Goal: Task Accomplishment & Management: Use online tool/utility

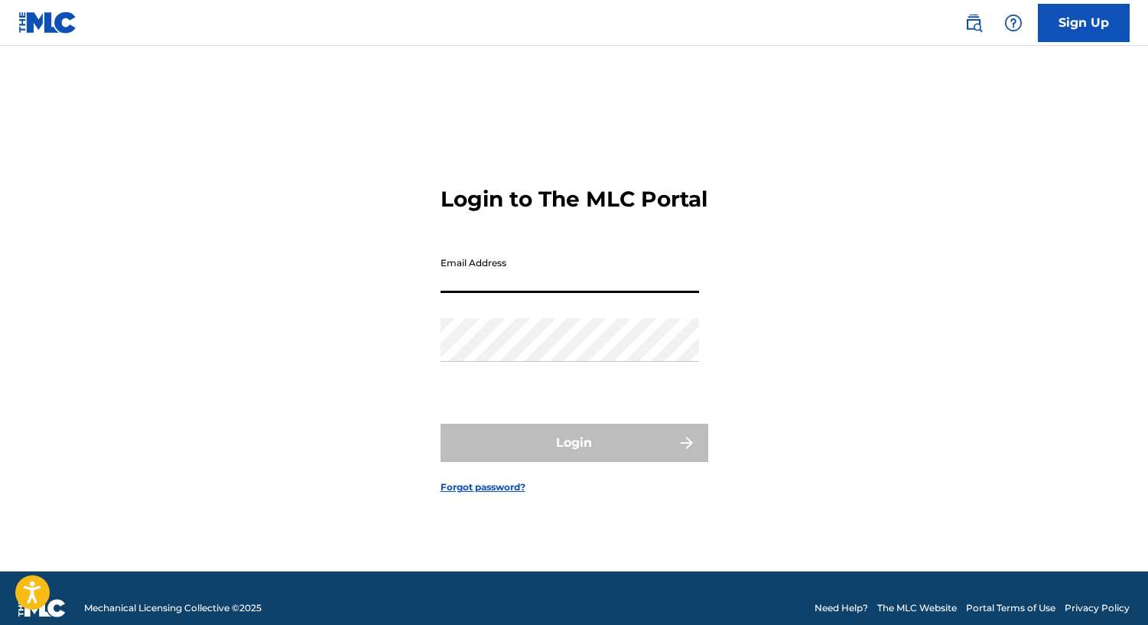
click at [521, 285] on input "Email Address" at bounding box center [570, 271] width 259 height 44
type input "[PERSON_NAME][EMAIL_ADDRESS][DOMAIN_NAME]"
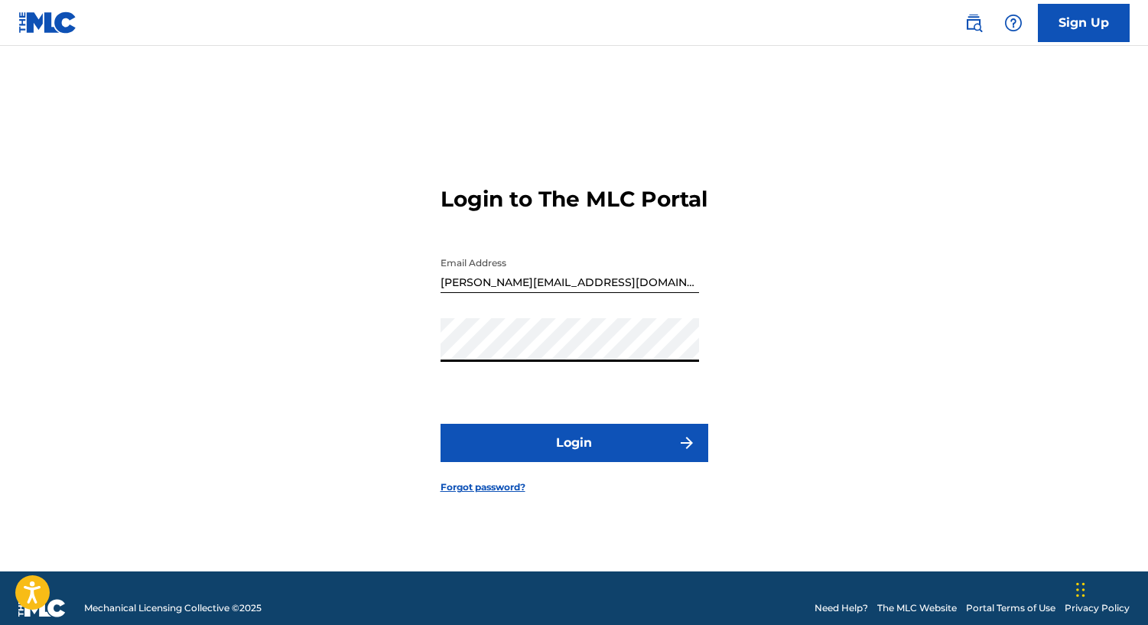
click at [441, 424] on button "Login" at bounding box center [575, 443] width 268 height 38
click at [555, 460] on button "Login" at bounding box center [575, 443] width 268 height 38
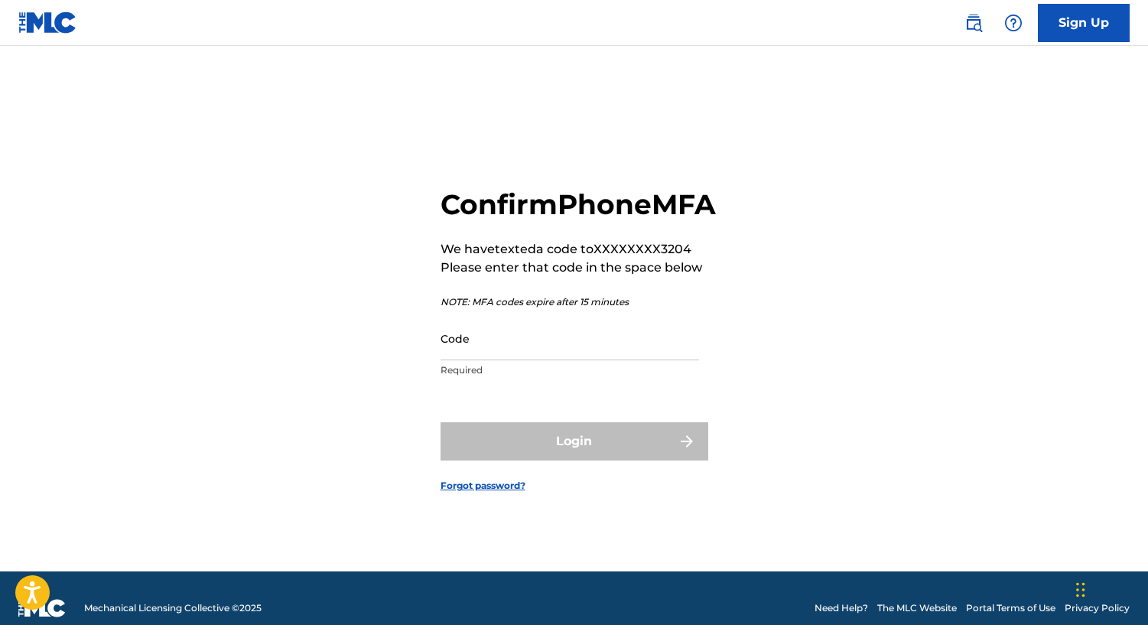
click at [533, 354] on input "Code" at bounding box center [570, 339] width 259 height 44
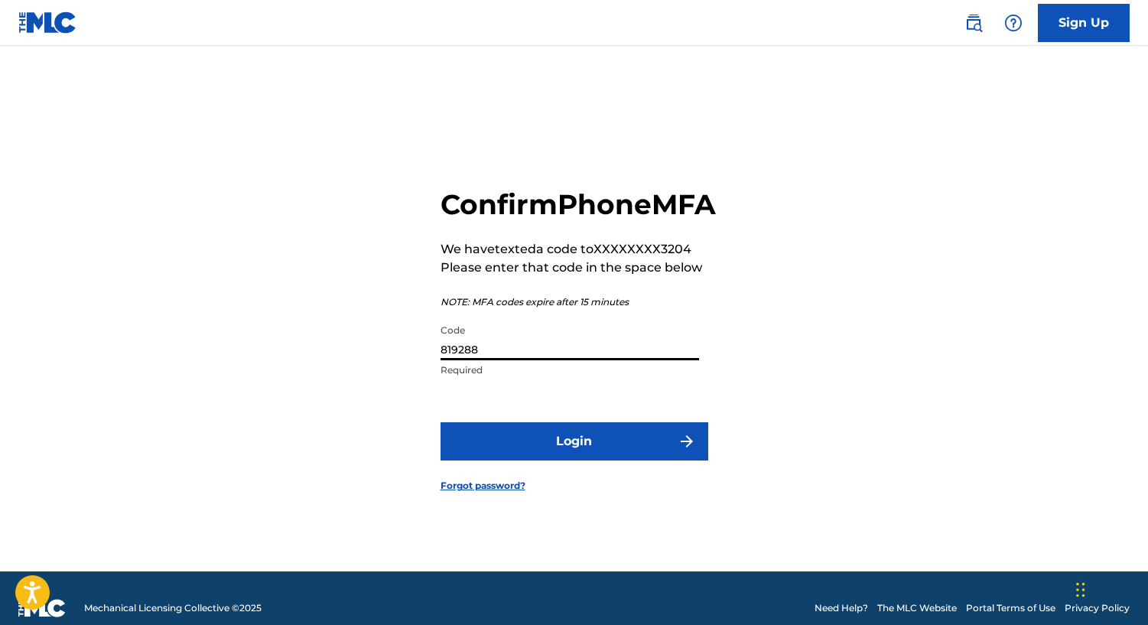
type input "819288"
click at [441, 422] on button "Login" at bounding box center [575, 441] width 268 height 38
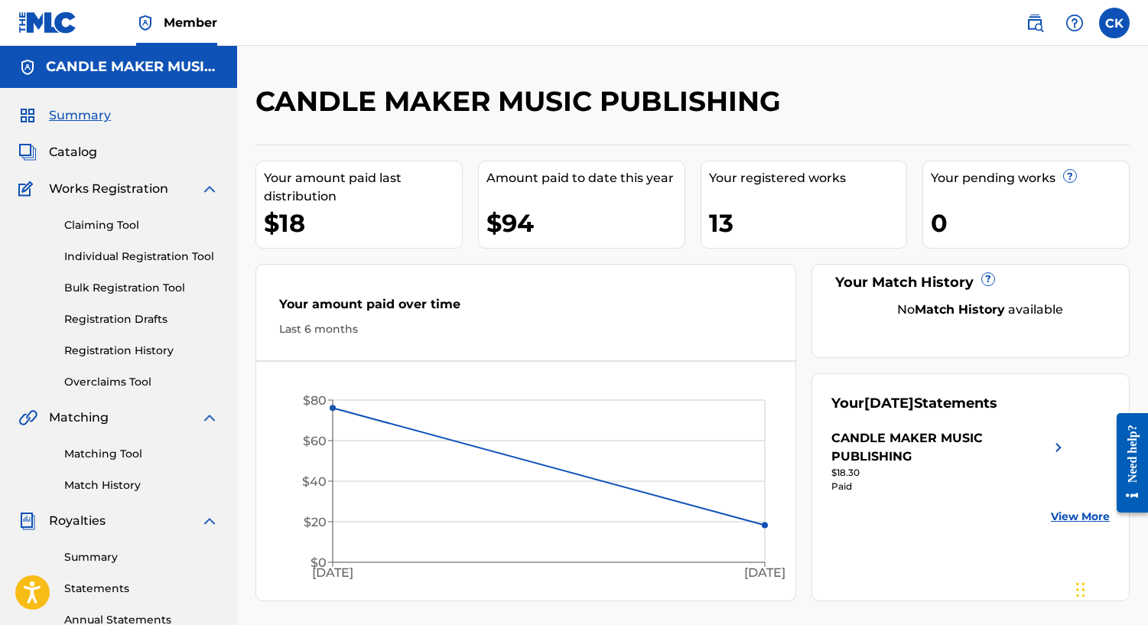
click at [135, 223] on link "Claiming Tool" at bounding box center [141, 225] width 155 height 16
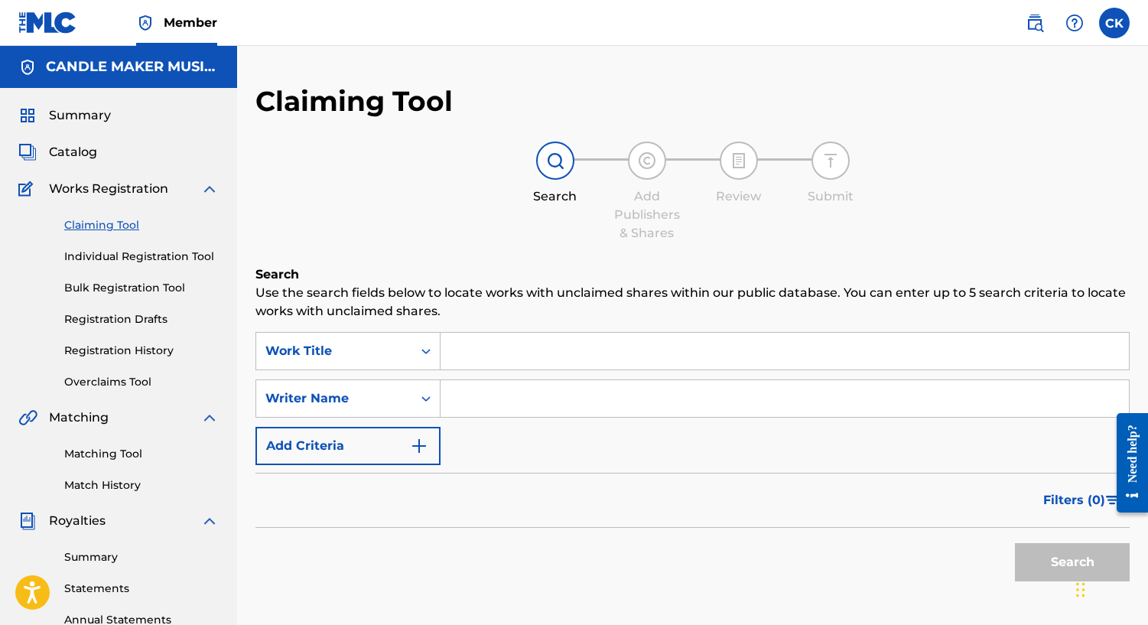
click at [559, 344] on input "Search Form" at bounding box center [785, 351] width 689 height 37
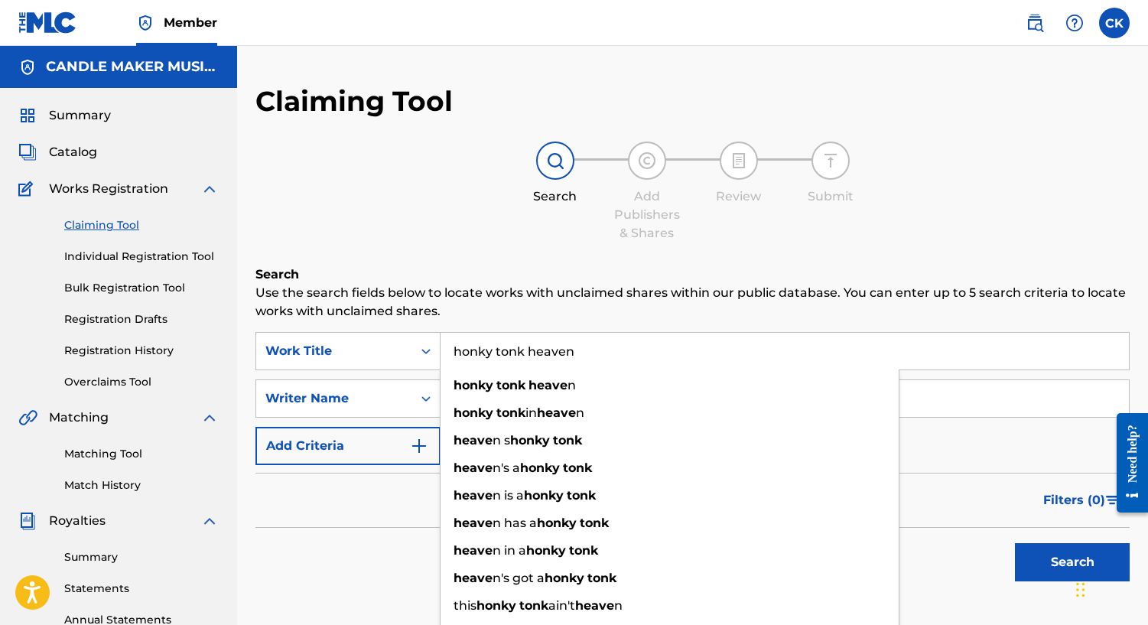
type input "honky tonk heaven"
click at [1015, 543] on button "Search" at bounding box center [1072, 562] width 115 height 38
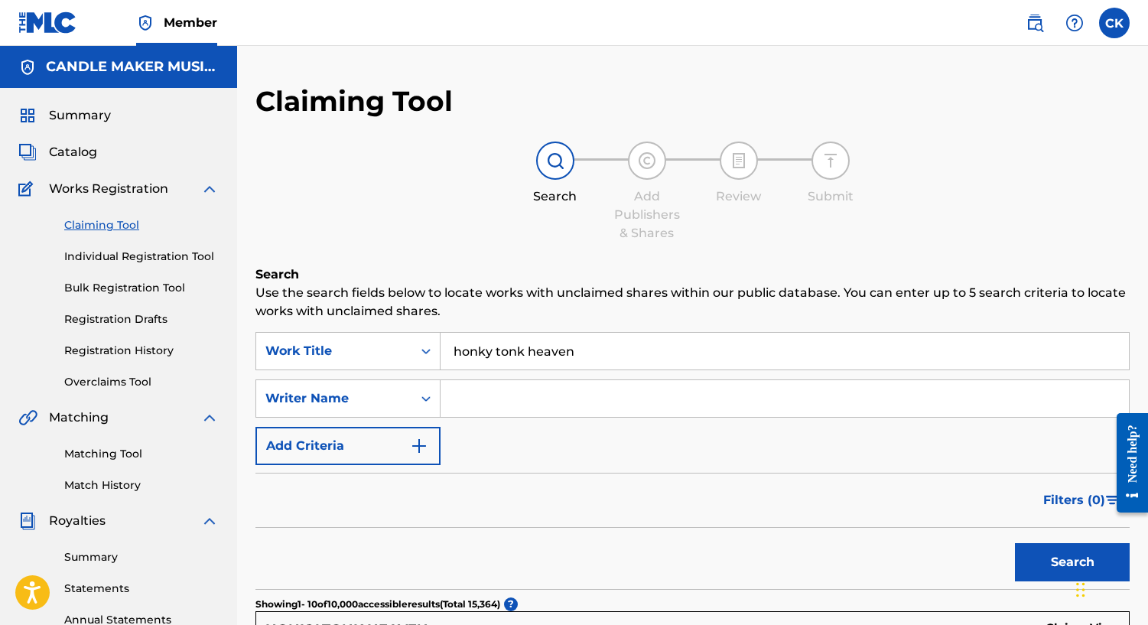
click at [526, 396] on input "Search Form" at bounding box center [785, 398] width 689 height 37
type input "[PERSON_NAME]"
click at [1015, 543] on button "Search" at bounding box center [1072, 562] width 115 height 38
click at [539, 411] on input "[PERSON_NAME]" at bounding box center [785, 398] width 689 height 37
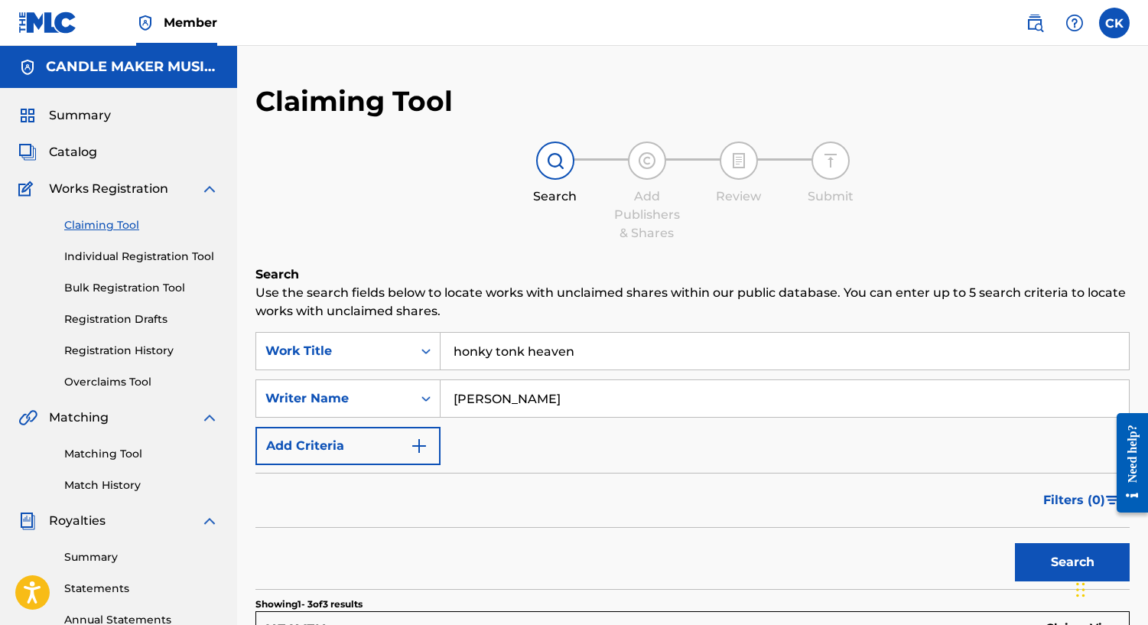
click at [577, 353] on input "honky tonk heaven" at bounding box center [785, 351] width 689 height 37
type input "give me some whiskey"
click at [1015, 543] on button "Search" at bounding box center [1072, 562] width 115 height 38
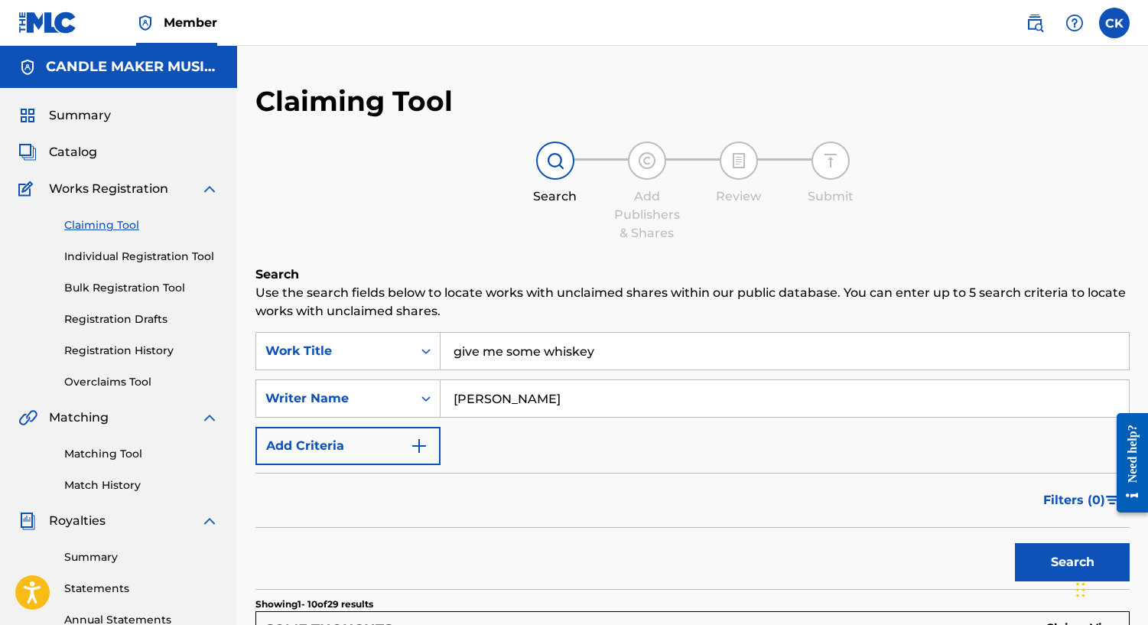
click at [565, 401] on input "[PERSON_NAME]" at bounding box center [785, 398] width 689 height 37
type input "[PERSON_NAME]"
click at [1015, 543] on button "Search" at bounding box center [1072, 562] width 115 height 38
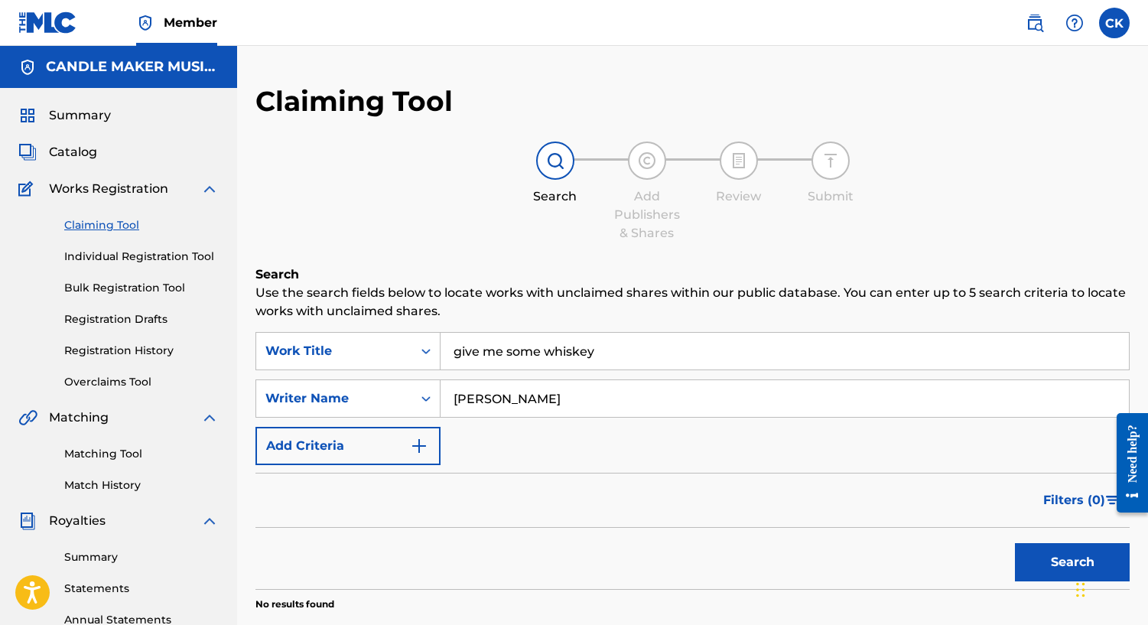
click at [593, 353] on input "give me some whiskey" at bounding box center [785, 351] width 689 height 37
click at [576, 396] on input "[PERSON_NAME]" at bounding box center [785, 398] width 689 height 37
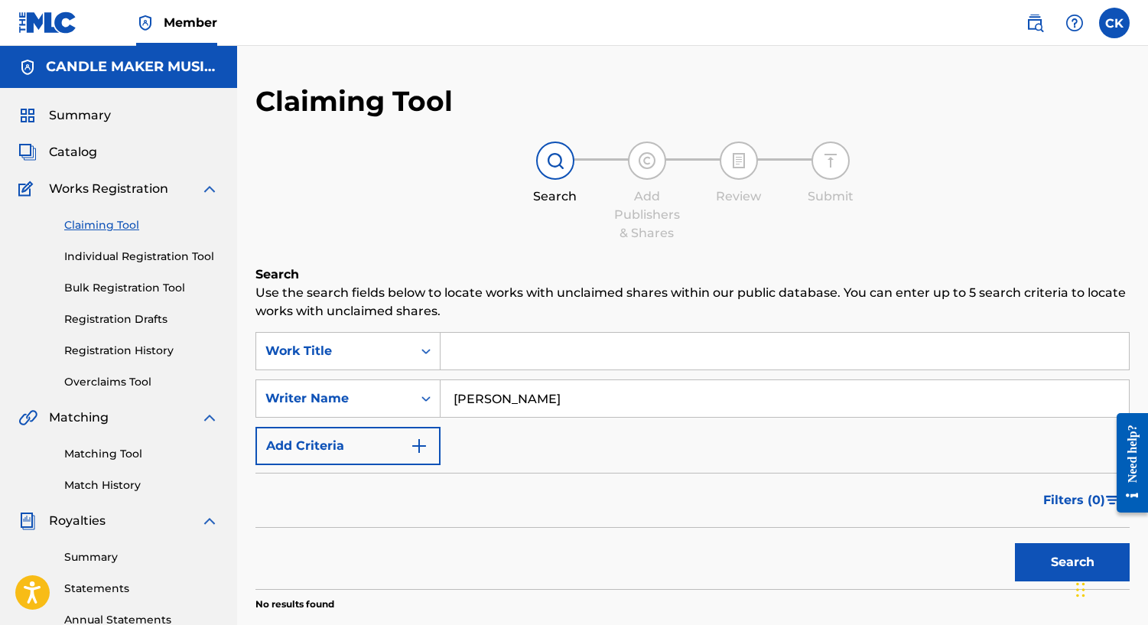
click at [576, 396] on input "[PERSON_NAME]" at bounding box center [785, 398] width 689 height 37
click at [599, 352] on input "Search Form" at bounding box center [785, 351] width 689 height 37
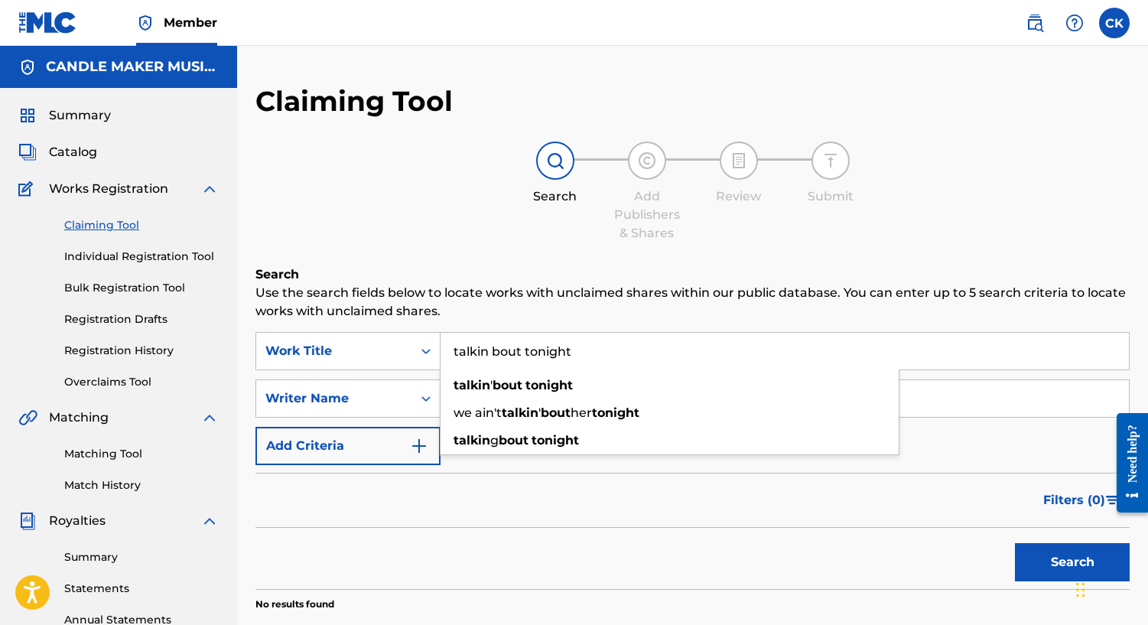
type input "talkin bout tonight"
click at [1015, 543] on button "Search" at bounding box center [1072, 562] width 115 height 38
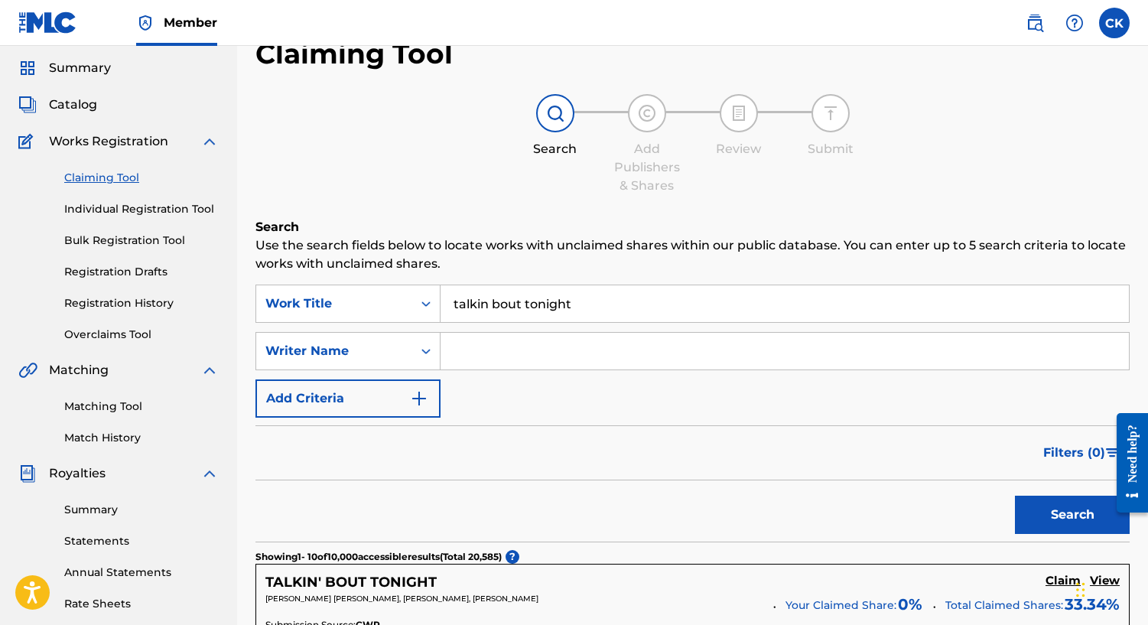
scroll to position [16, 0]
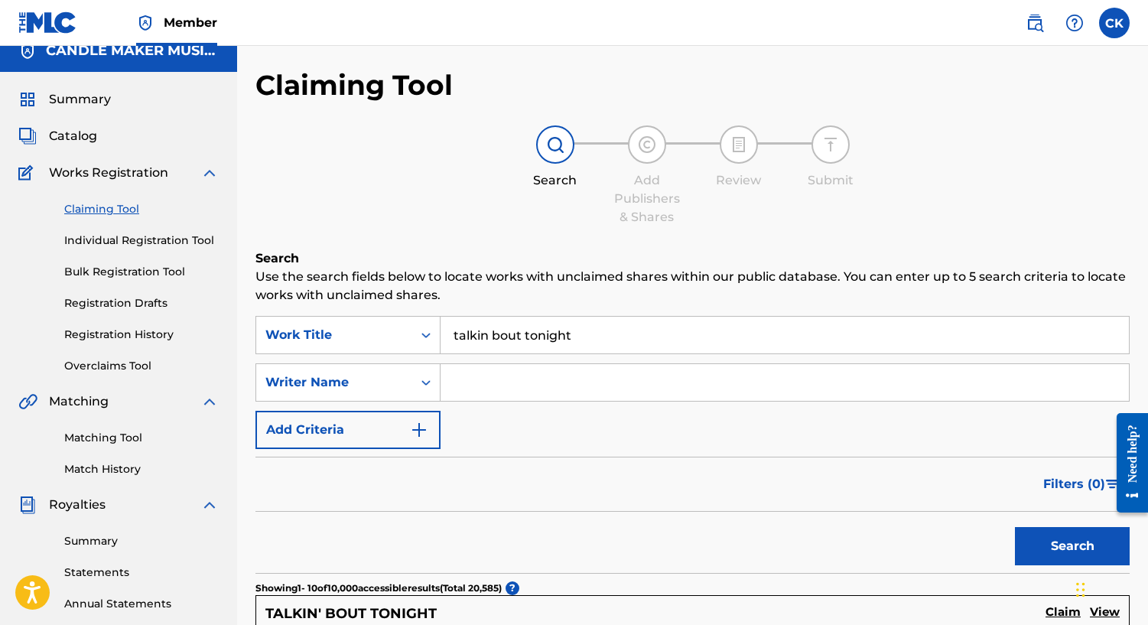
click at [555, 394] on input "Search Form" at bounding box center [785, 382] width 689 height 37
type input "[PERSON_NAME]"
click at [1015, 527] on button "Search" at bounding box center [1072, 546] width 115 height 38
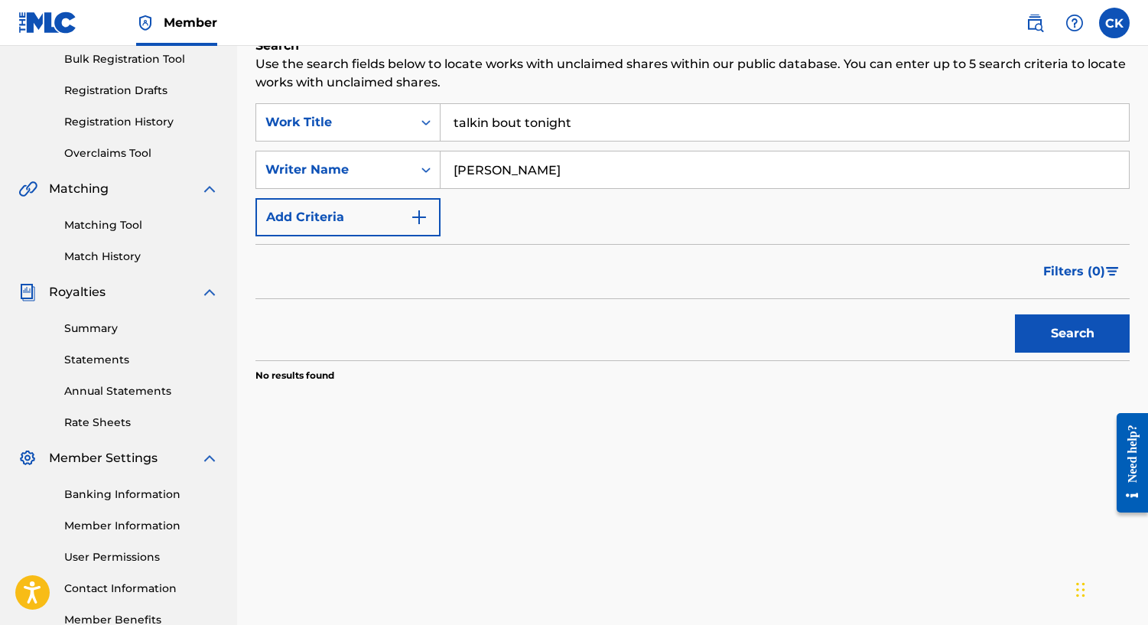
scroll to position [196, 0]
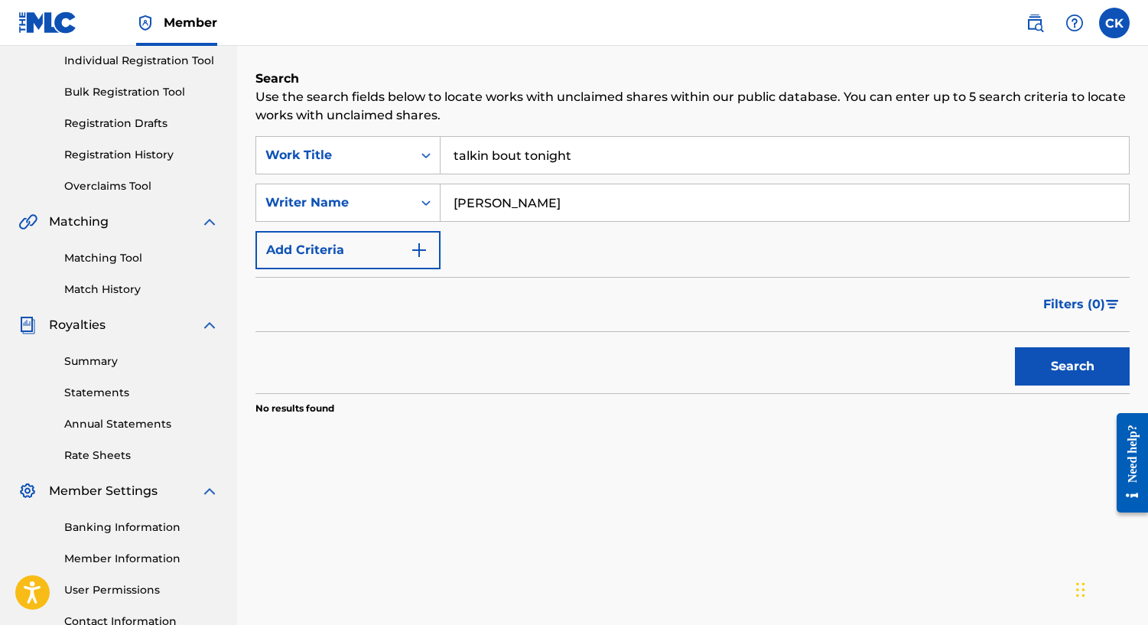
click at [487, 148] on input "talkin bout tonight" at bounding box center [785, 155] width 689 height 37
click at [1015, 347] on button "Search" at bounding box center [1072, 366] width 115 height 38
click at [487, 148] on input "talkin' bout tonight" at bounding box center [785, 155] width 689 height 37
click at [1015, 347] on button "Search" at bounding box center [1072, 366] width 115 height 38
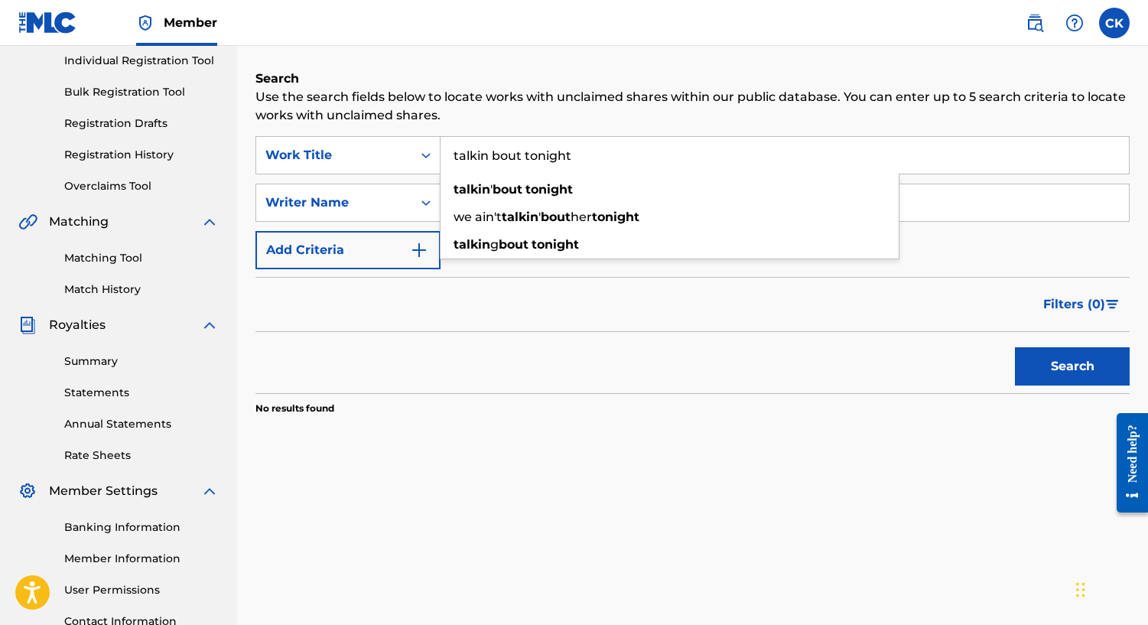
click at [1015, 347] on button "Search" at bounding box center [1072, 366] width 115 height 38
click at [584, 150] on input "talkin bout tonight" at bounding box center [785, 155] width 689 height 37
click at [494, 151] on input "talkin bout tonight" at bounding box center [785, 155] width 689 height 37
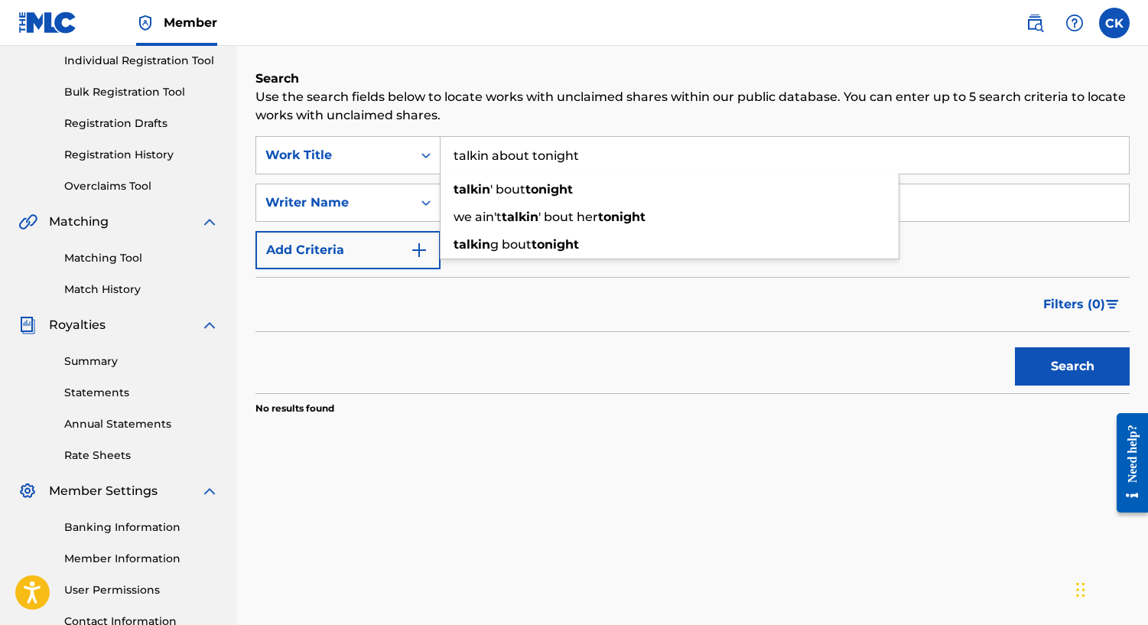
click at [1015, 347] on button "Search" at bounding box center [1072, 366] width 115 height 38
click at [488, 156] on input "talkin about tonight" at bounding box center [785, 155] width 689 height 37
click at [1015, 347] on button "Search" at bounding box center [1072, 366] width 115 height 38
type input "talking about tonight"
click at [1015, 347] on button "Search" at bounding box center [1072, 366] width 115 height 38
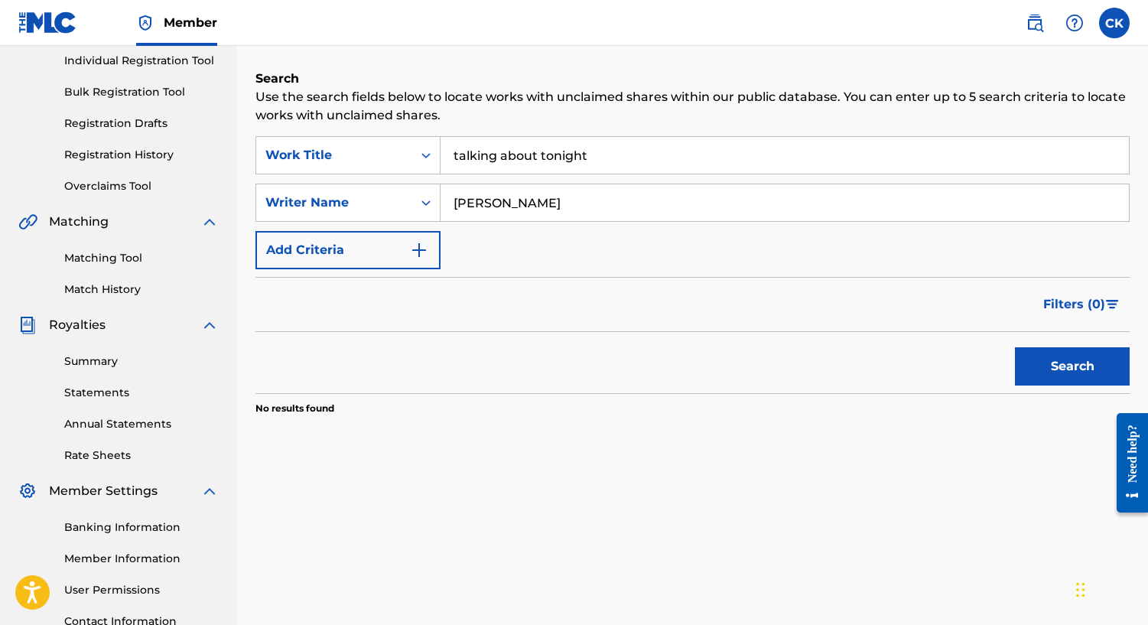
click at [601, 170] on input "talking about tonight" at bounding box center [785, 155] width 689 height 37
click at [554, 193] on input "[PERSON_NAME]" at bounding box center [785, 202] width 689 height 37
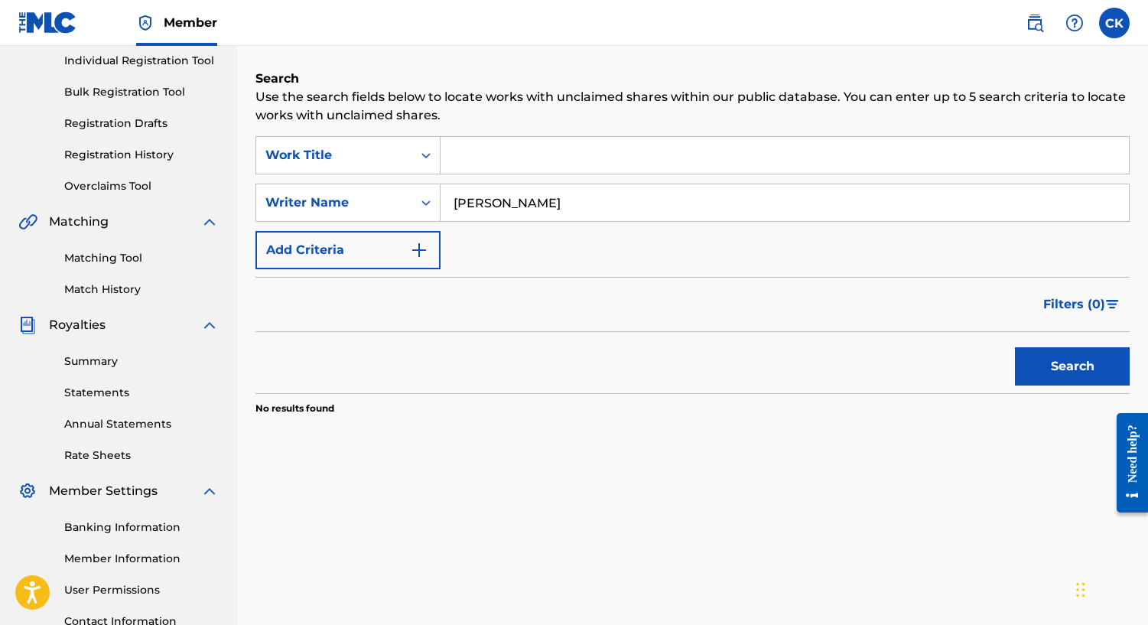
click at [554, 193] on input "[PERSON_NAME]" at bounding box center [785, 202] width 689 height 37
click at [532, 169] on input "Search Form" at bounding box center [785, 155] width 689 height 37
